Goal: Task Accomplishment & Management: Complete application form

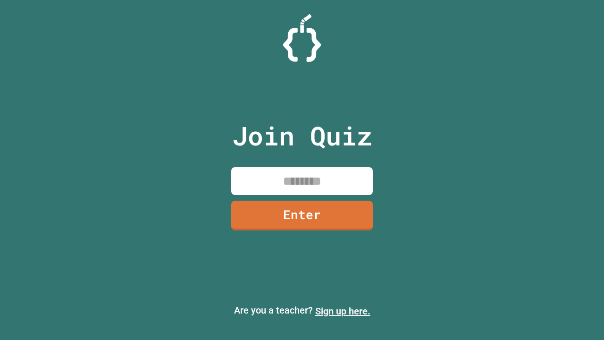
click at [343, 311] on link "Sign up here." at bounding box center [342, 310] width 55 height 11
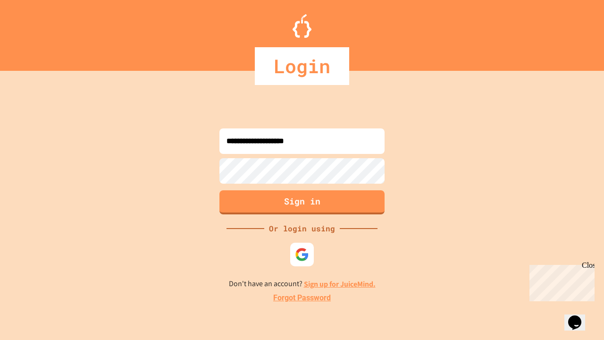
type input "**********"
